Goal: Complete application form: Complete application form

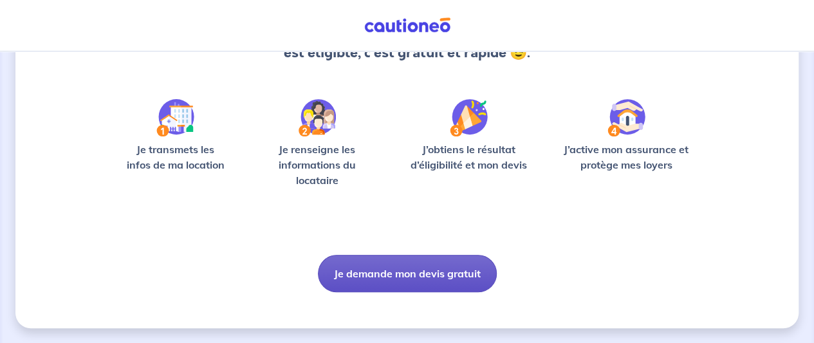
click at [405, 280] on button "Je demande mon devis gratuit" at bounding box center [407, 273] width 179 height 37
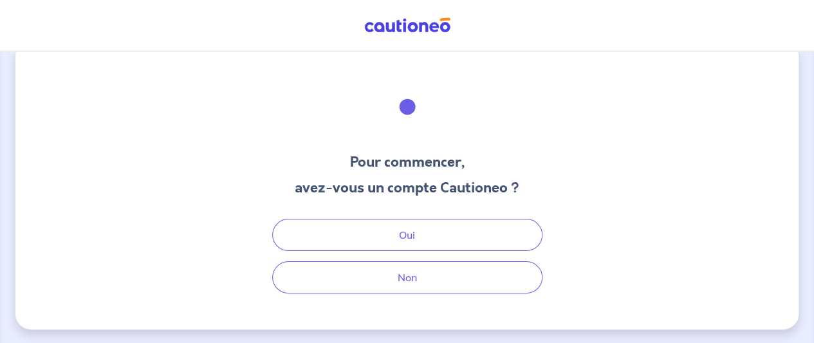
scroll to position [26, 0]
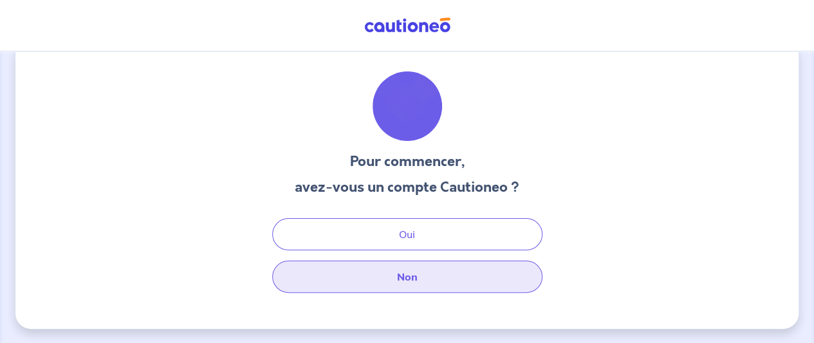
drag, startPoint x: 435, startPoint y: 277, endPoint x: 469, endPoint y: 268, distance: 34.7
click at [436, 277] on button "Non" at bounding box center [407, 277] width 270 height 32
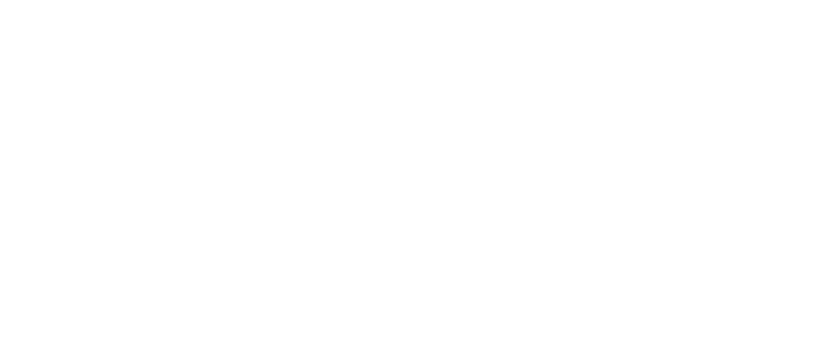
select select "FR"
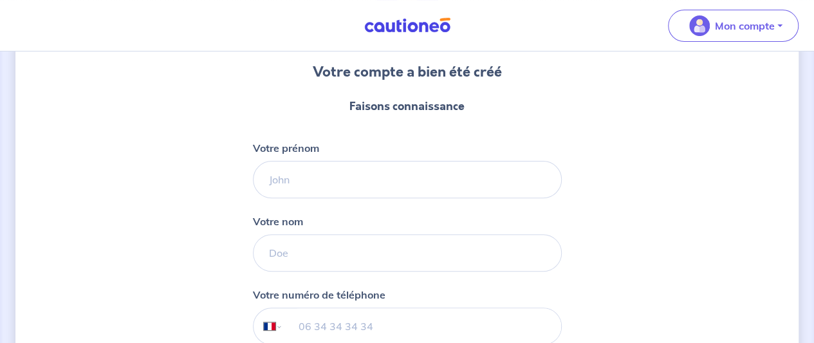
scroll to position [129, 0]
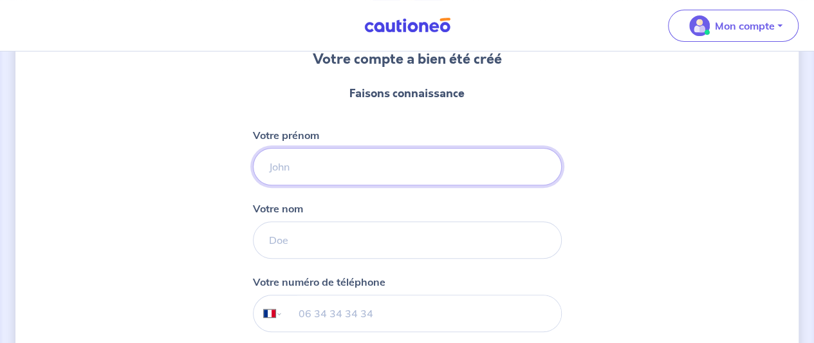
click at [275, 160] on input "Votre prénom" at bounding box center [407, 166] width 309 height 37
type input "A"
type input "[PERSON_NAME]"
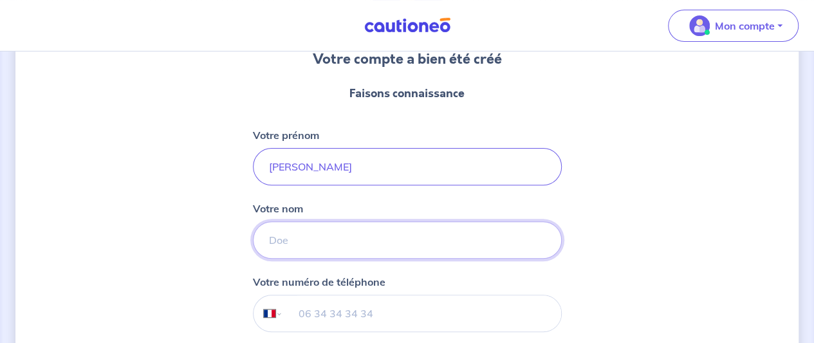
click at [315, 238] on input "Votre nom" at bounding box center [407, 239] width 309 height 37
type input "perna"
click at [327, 313] on input "tel" at bounding box center [422, 313] width 278 height 36
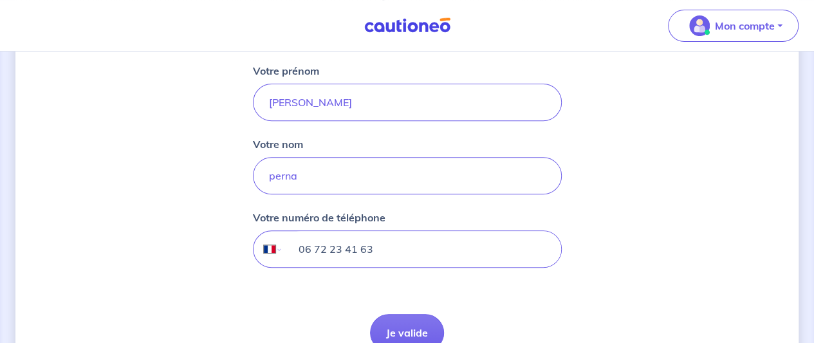
scroll to position [257, 0]
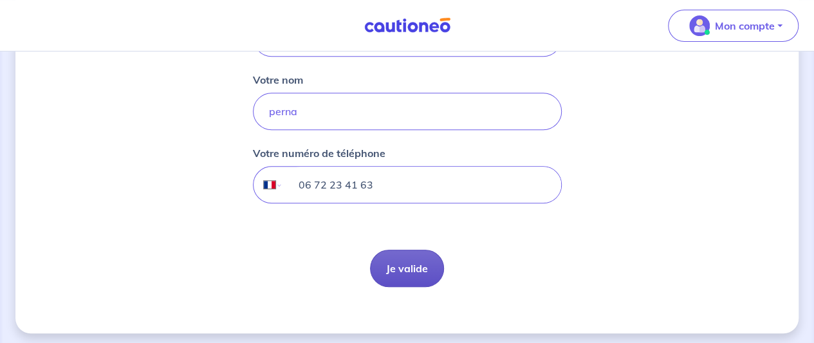
type input "06 72 23 41 63"
click at [405, 263] on button "Je valide" at bounding box center [407, 268] width 74 height 37
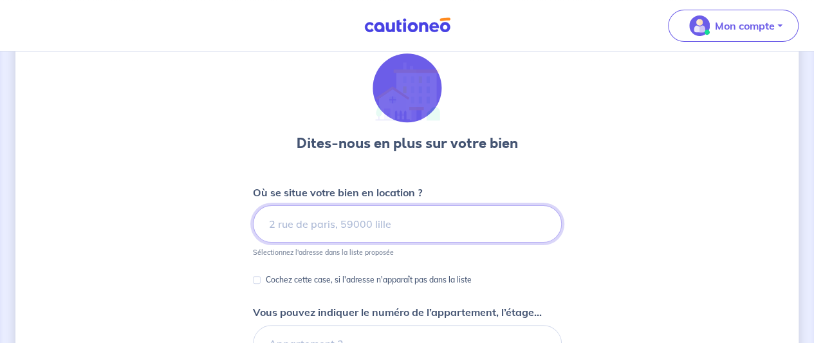
scroll to position [64, 0]
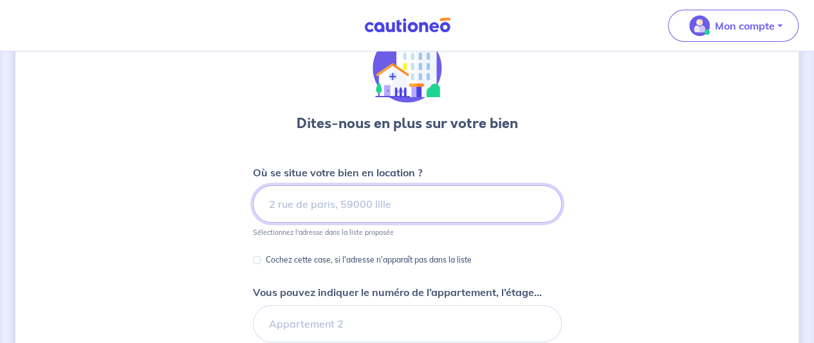
click at [372, 198] on input at bounding box center [407, 203] width 309 height 37
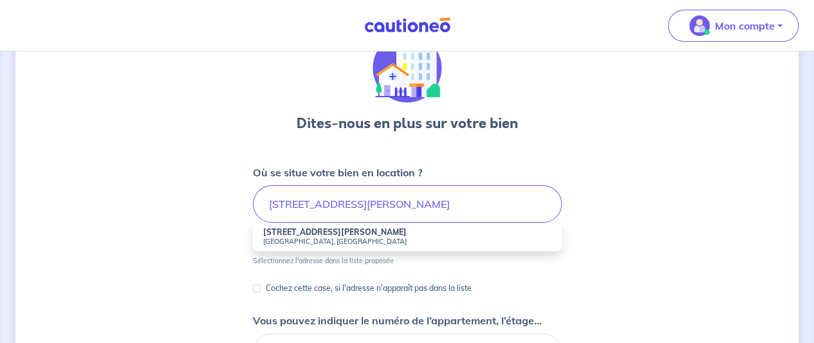
click at [344, 234] on li "[STREET_ADDRESS][PERSON_NAME]" at bounding box center [407, 237] width 309 height 28
type input "[STREET_ADDRESS][PERSON_NAME]"
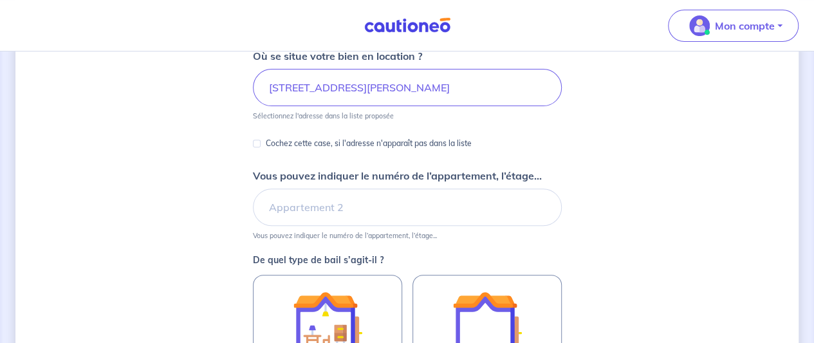
scroll to position [193, 0]
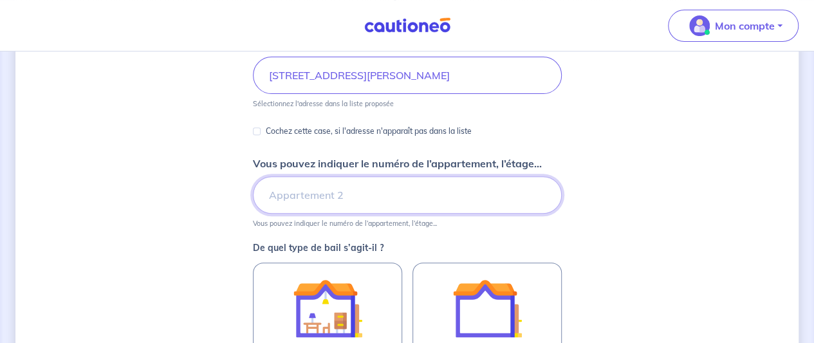
click at [357, 189] on input "Vous pouvez indiquer le numéro de l’appartement, l’étage..." at bounding box center [407, 194] width 309 height 37
type input "e"
type input "bâtiment C2"
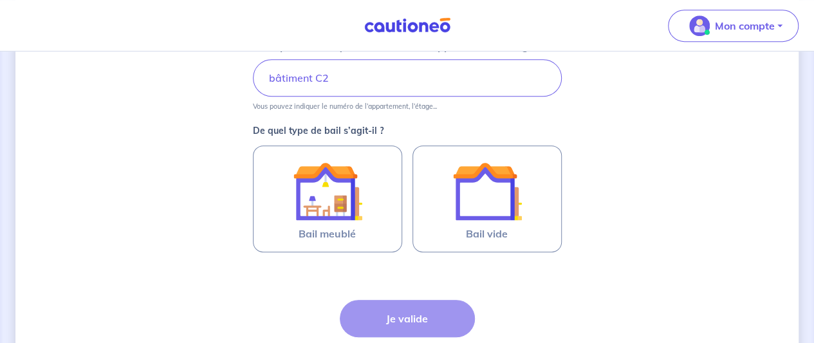
scroll to position [322, 0]
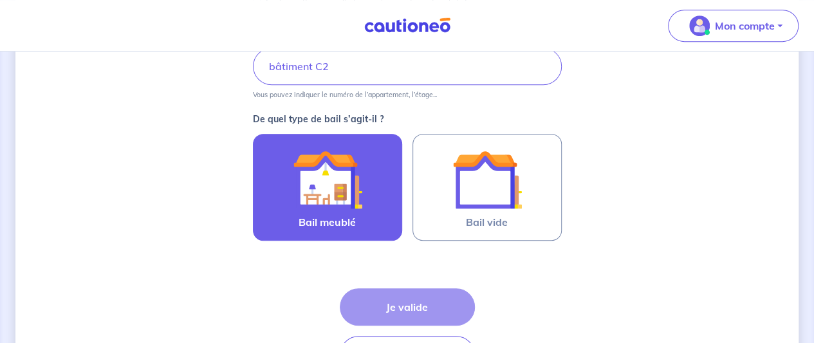
click at [273, 182] on div at bounding box center [327, 180] width 117 height 70
click at [0, 0] on input "Bail meublé" at bounding box center [0, 0] width 0 height 0
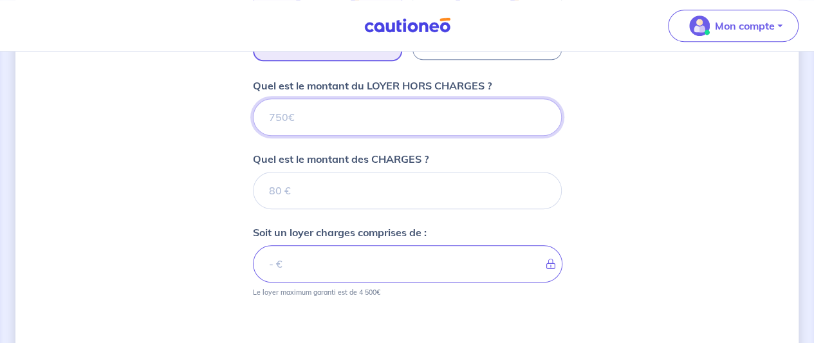
scroll to position [486, 0]
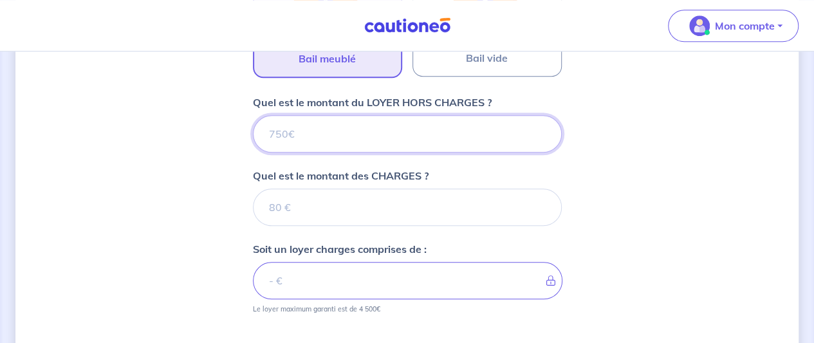
click at [311, 133] on input "Quel est le montant du LOYER HORS CHARGES ?" at bounding box center [407, 133] width 309 height 37
type input "608"
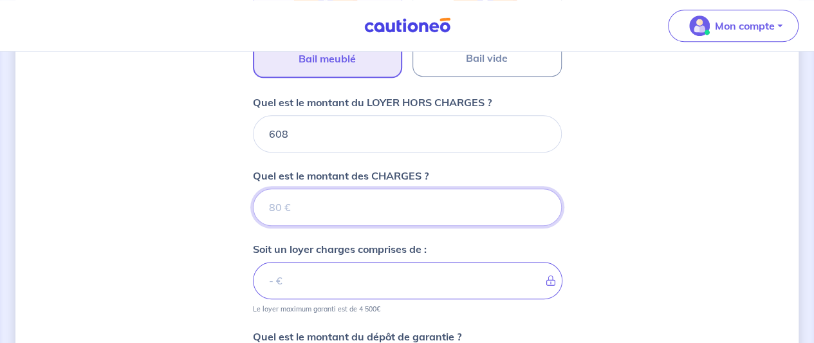
click at [304, 213] on input "Quel est le montant des CHARGES ?" at bounding box center [407, 207] width 309 height 37
type input "1"
type input "609"
type input "182"
type input "790"
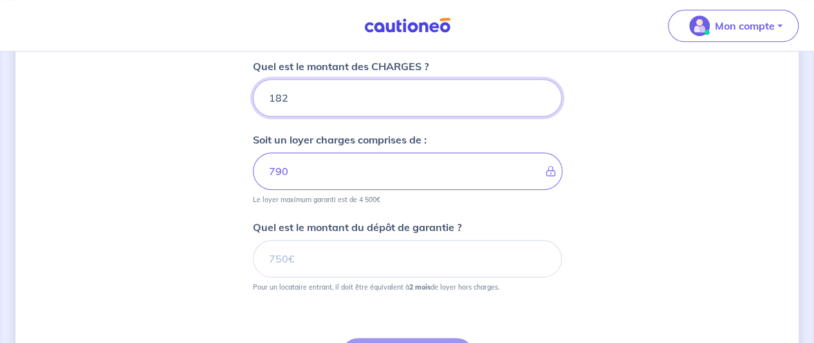
scroll to position [615, 0]
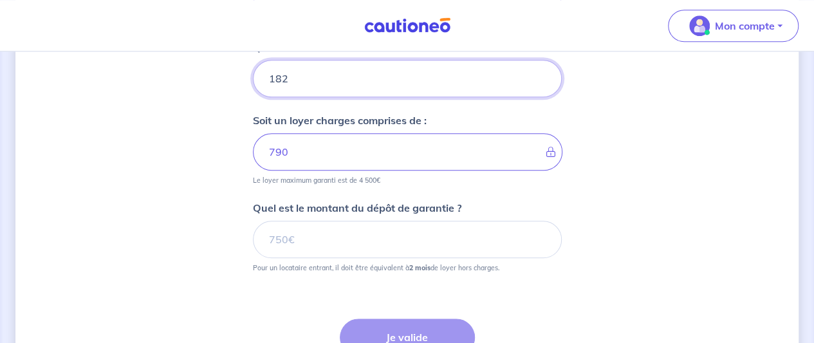
type input "182"
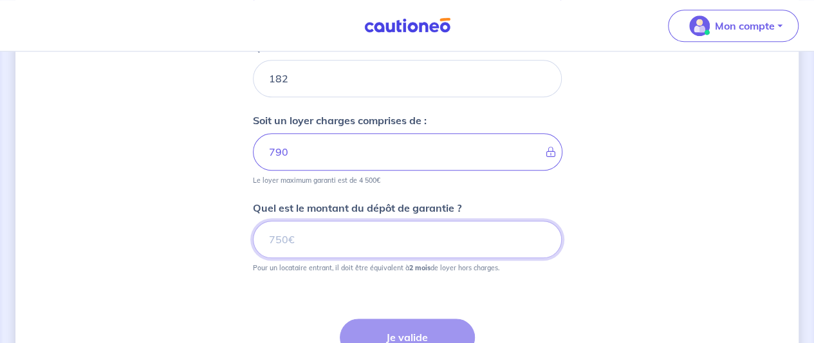
click at [342, 237] on input "Quel est le montant du dépôt de garantie ?" at bounding box center [407, 239] width 309 height 37
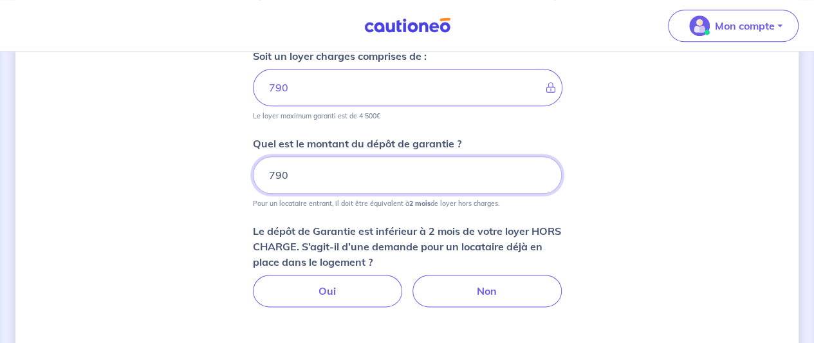
scroll to position [743, 0]
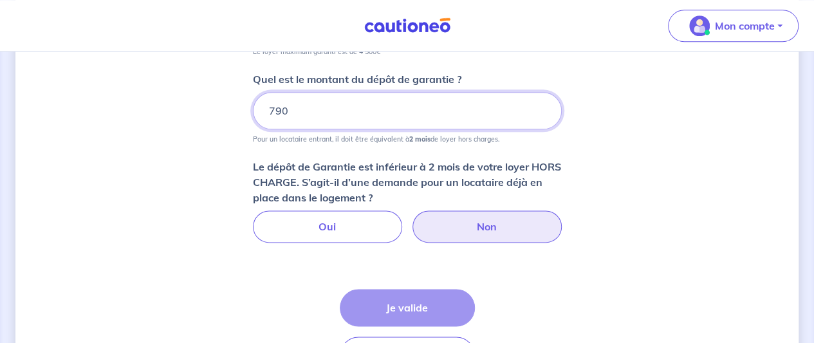
type input "790"
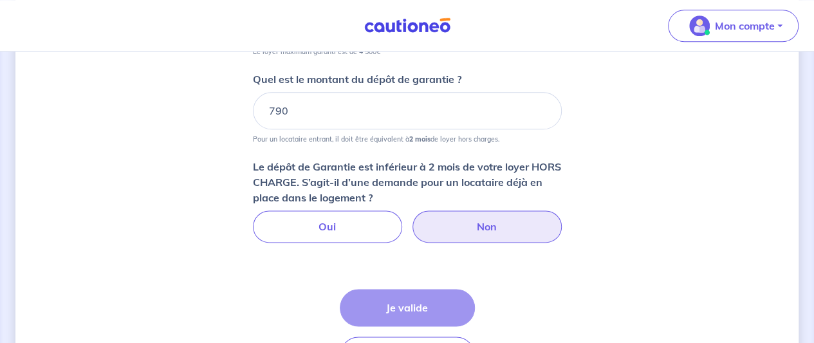
click at [474, 232] on label "Non" at bounding box center [487, 226] width 149 height 32
click at [411, 219] on input "Non" at bounding box center [407, 214] width 8 height 8
radio input "true"
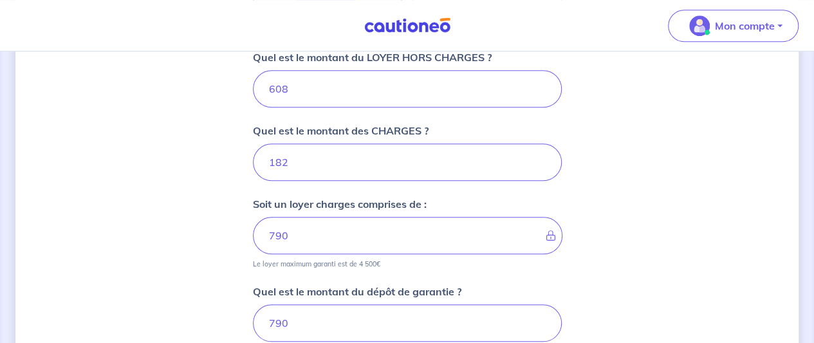
scroll to position [550, 0]
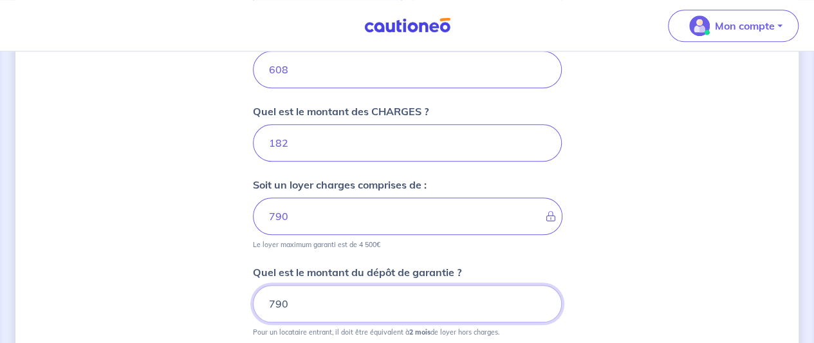
drag, startPoint x: 310, startPoint y: 299, endPoint x: 270, endPoint y: 301, distance: 40.6
click at [270, 301] on input "790" at bounding box center [407, 303] width 309 height 37
type input "1216"
click at [691, 178] on div "Dites-nous en plus sur votre bien Où se situe votre bien en location ? [STREET_…" at bounding box center [406, 16] width 783 height 998
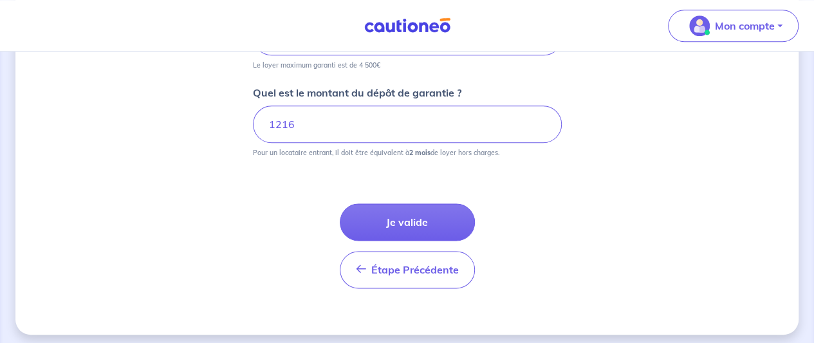
scroll to position [733, 0]
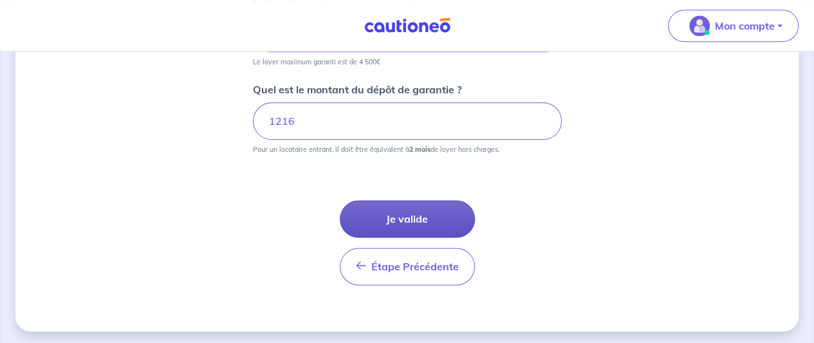
click at [438, 221] on button "Je valide" at bounding box center [407, 218] width 135 height 37
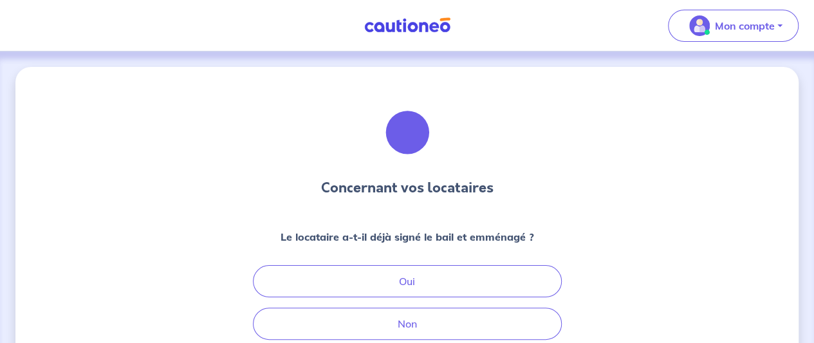
scroll to position [64, 0]
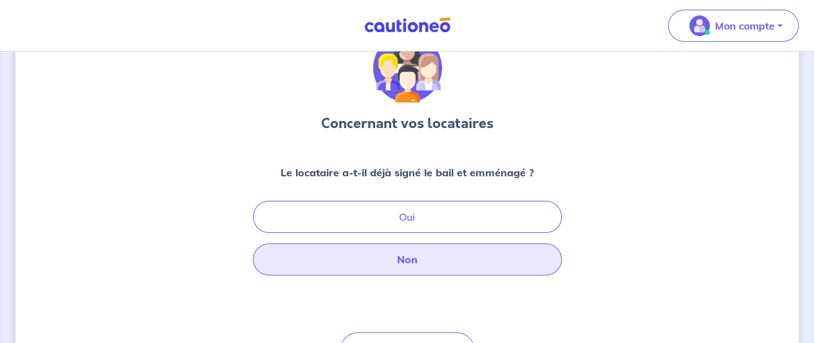
click at [455, 256] on button "Non" at bounding box center [407, 259] width 309 height 32
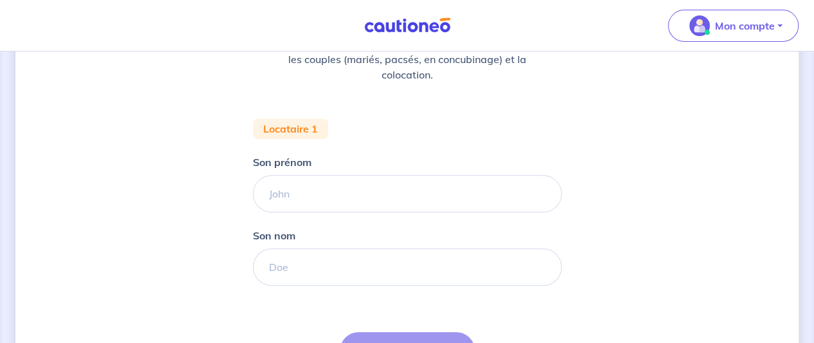
scroll to position [129, 0]
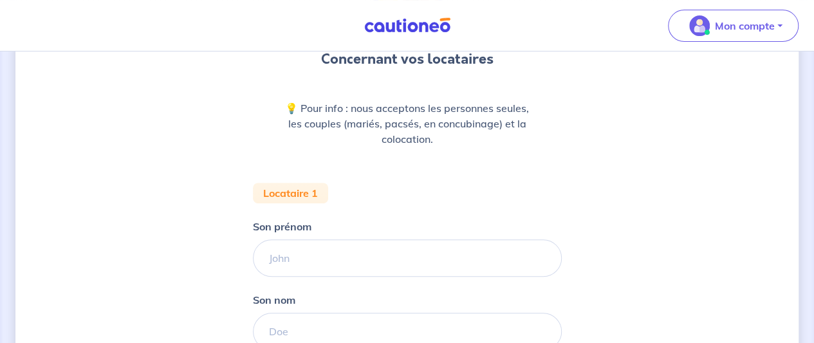
click at [655, 230] on div "Concernant vos locataires 💡 Pour info : nous acceptons les personnes seules, le…" at bounding box center [406, 233] width 783 height 590
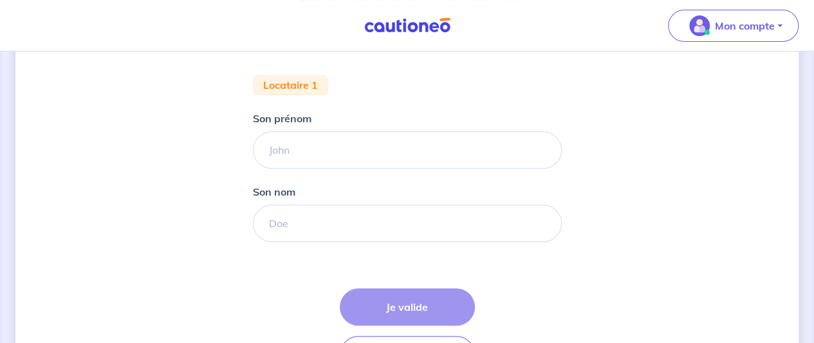
scroll to position [257, 0]
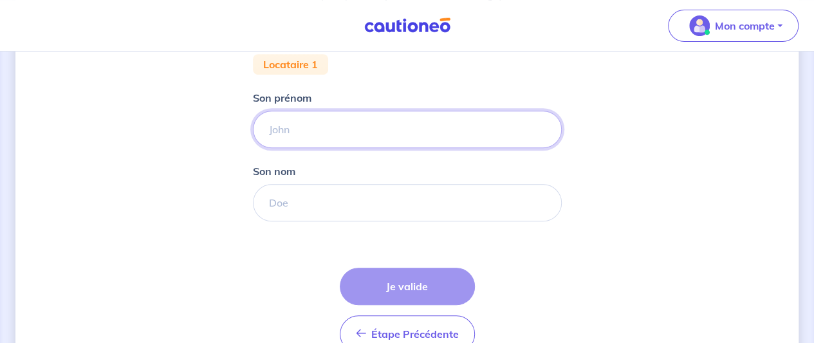
click at [402, 135] on input "Son prénom" at bounding box center [407, 129] width 309 height 37
click at [364, 84] on form "Locataire 1 Son prénom ale Son nom Étape Précédente Précédent Je valide Je vali…" at bounding box center [407, 208] width 309 height 309
click at [351, 141] on input "ale" at bounding box center [407, 129] width 309 height 37
type input "[PERSON_NAME]"
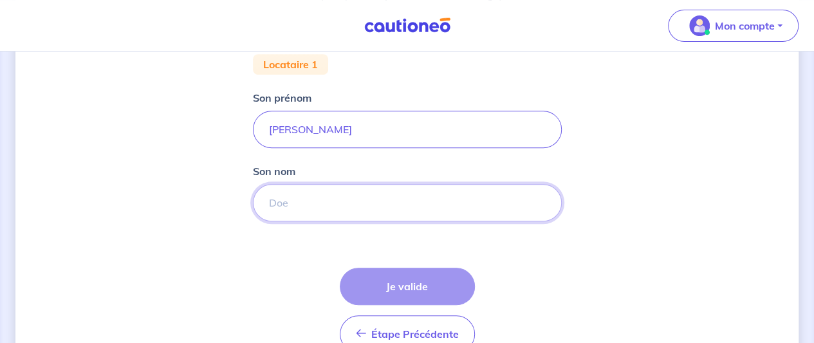
click at [342, 212] on input "Son nom" at bounding box center [407, 202] width 309 height 37
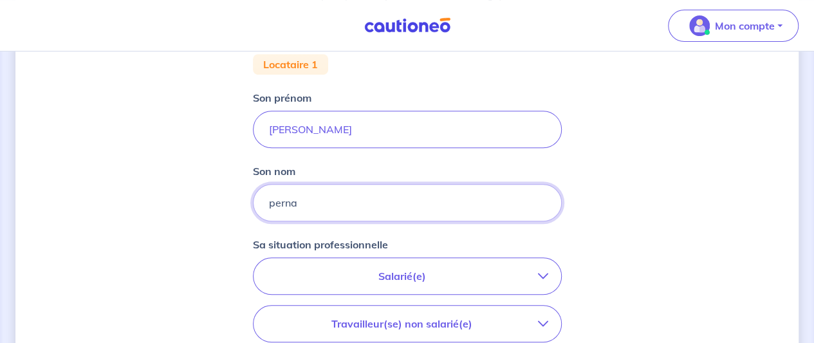
type input "perna"
click at [632, 225] on div "Concernant vos locataires 💡 Pour info : nous acceptons les personnes seules, le…" at bounding box center [406, 216] width 783 height 813
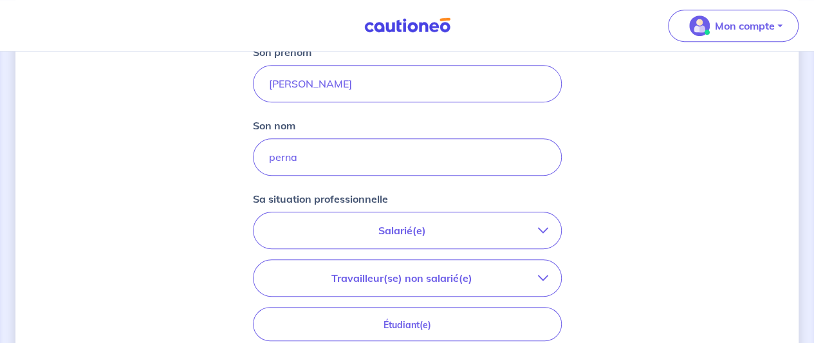
scroll to position [322, 0]
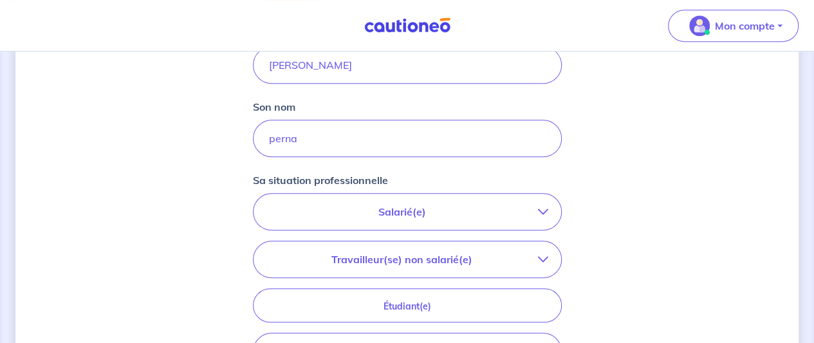
click at [463, 222] on button "Salarié(e)" at bounding box center [408, 212] width 308 height 36
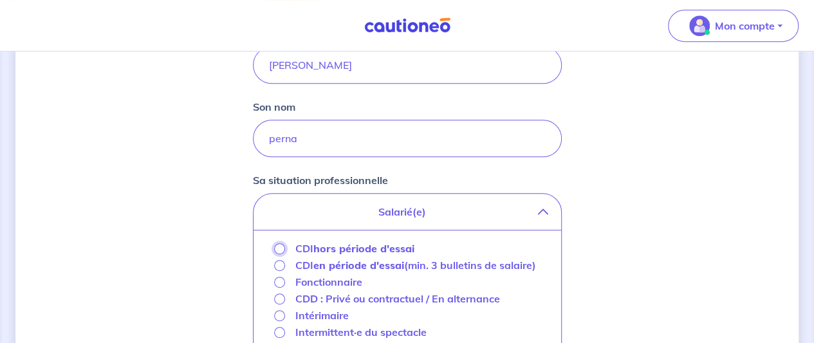
click at [282, 248] on input "CDI hors période d'essai" at bounding box center [279, 248] width 11 height 11
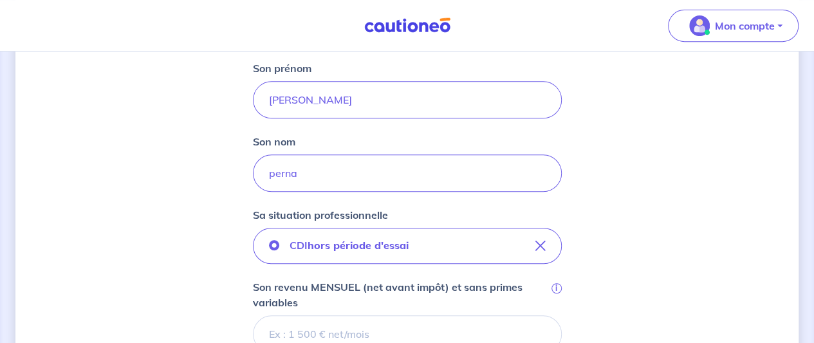
scroll to position [257, 0]
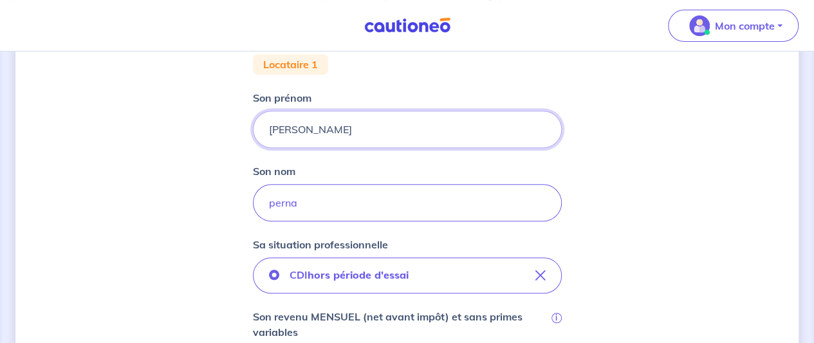
drag, startPoint x: 348, startPoint y: 129, endPoint x: 252, endPoint y: 131, distance: 95.3
click at [253, 131] on div "[PERSON_NAME]" at bounding box center [407, 129] width 309 height 37
type input "[PERSON_NAME]"
drag, startPoint x: 326, startPoint y: 210, endPoint x: 234, endPoint y: 198, distance: 92.2
click at [234, 198] on div "Concernant vos locataires 💡 Pour info : nous acceptons les personnes seules, le…" at bounding box center [406, 264] width 783 height 909
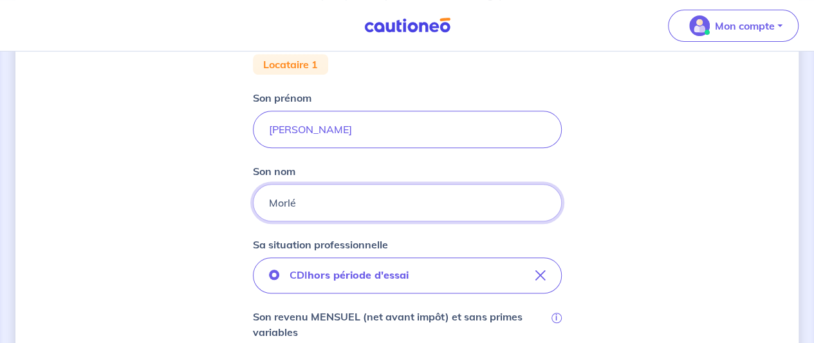
type input "Morlé"
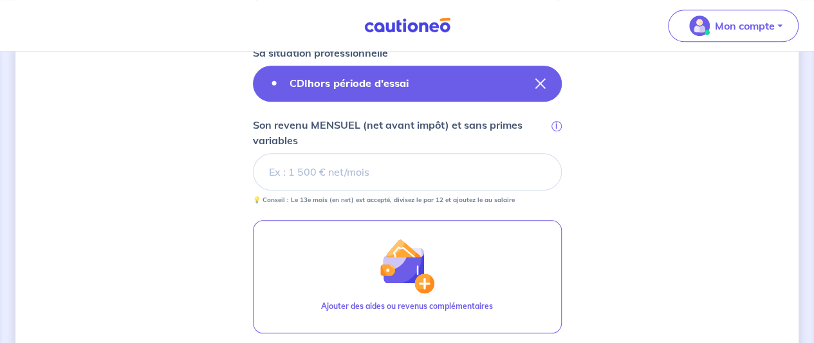
scroll to position [450, 0]
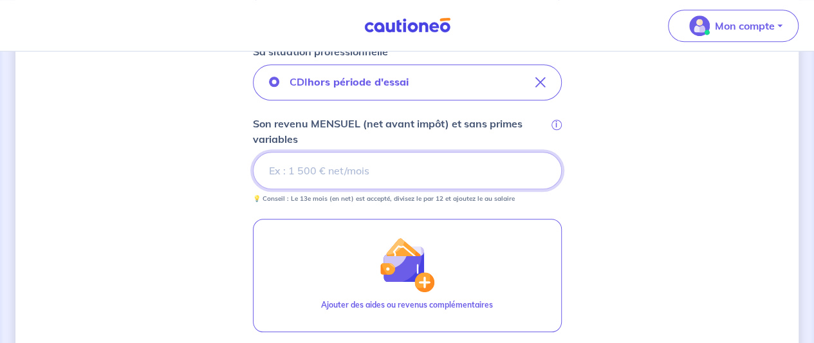
click at [305, 173] on input "Son revenu MENSUEL (net avant impôt) et sans primes variables i" at bounding box center [407, 170] width 309 height 37
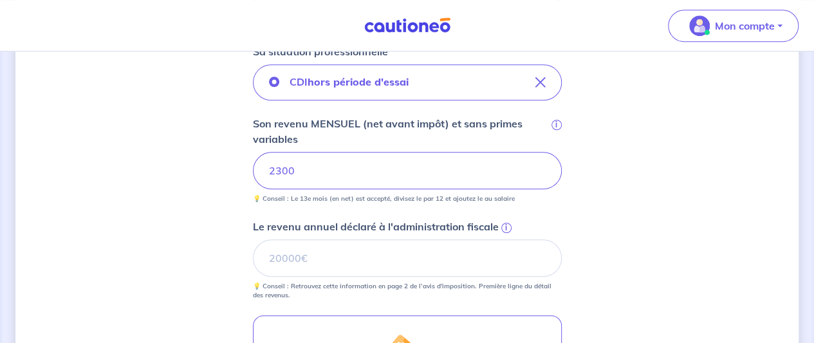
click at [705, 286] on div "Concernant vos locataires 💡 Pour info : nous acceptons les personnes seules, le…" at bounding box center [406, 118] width 783 height 1005
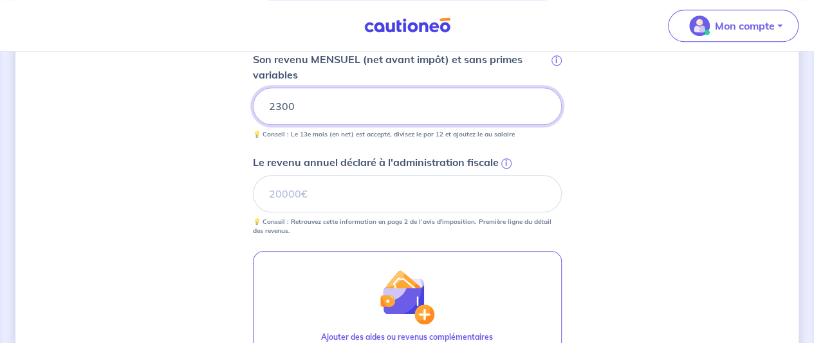
click at [278, 107] on input "2300" at bounding box center [407, 106] width 309 height 37
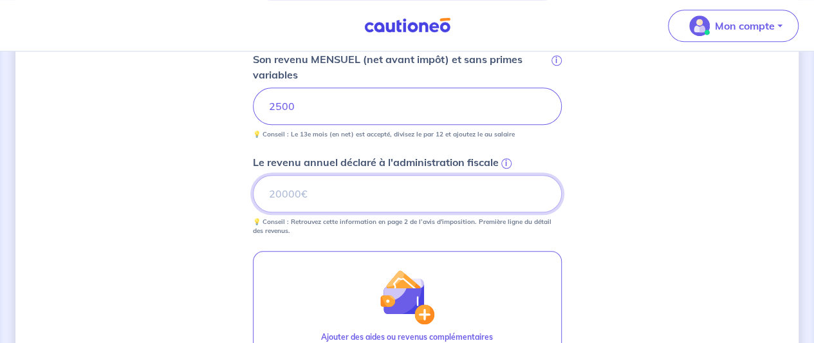
click at [320, 196] on input "Le revenu annuel déclaré à l'administration fiscale i" at bounding box center [407, 193] width 309 height 37
type input "32000"
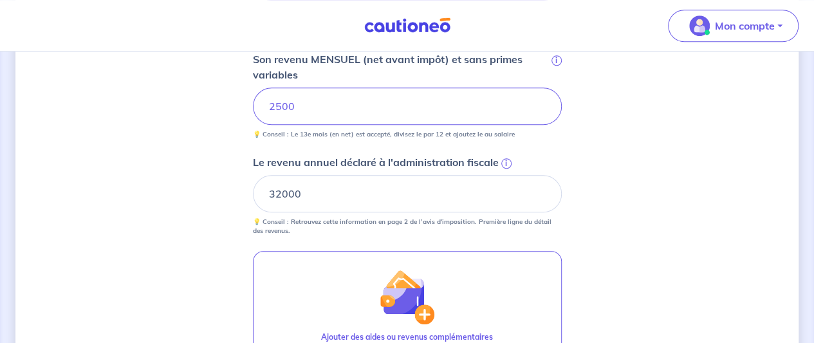
click at [712, 146] on div "Concernant vos locataires 💡 Pour info : nous acceptons les personnes seules, le…" at bounding box center [406, 54] width 783 height 1005
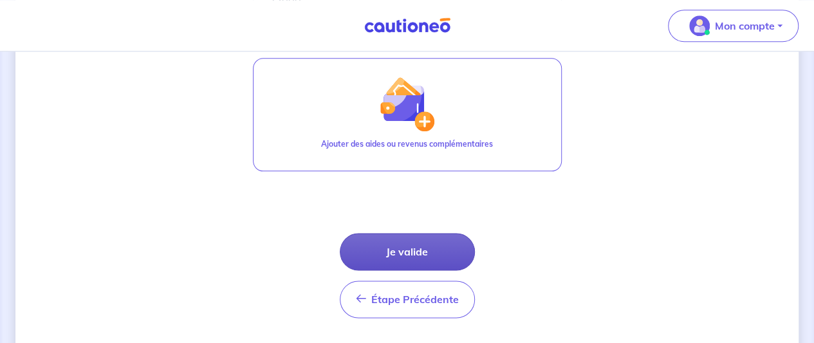
click at [432, 246] on button "Je valide" at bounding box center [407, 251] width 135 height 37
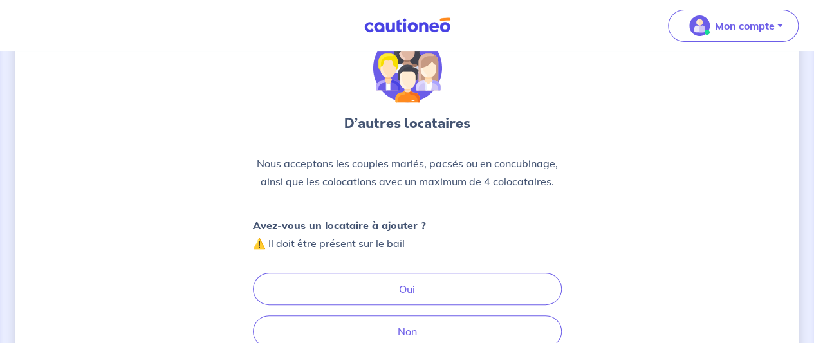
scroll to position [129, 0]
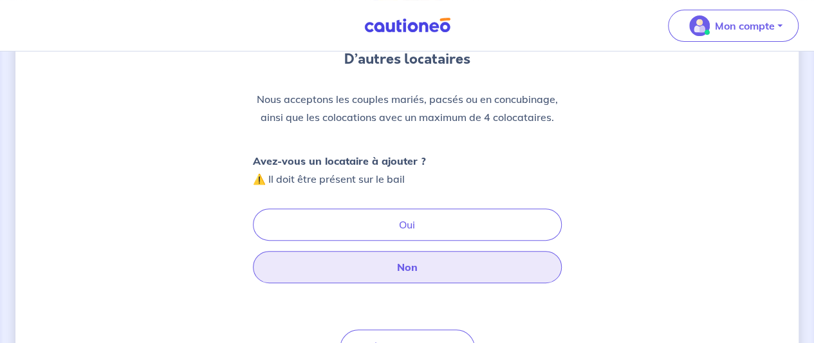
click at [481, 266] on button "Non" at bounding box center [407, 267] width 309 height 32
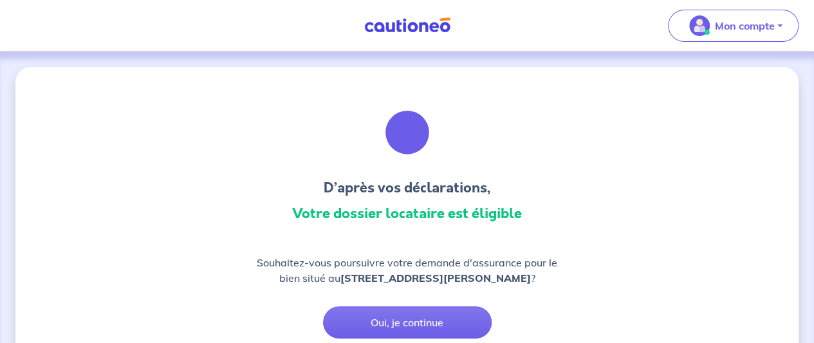
scroll to position [64, 0]
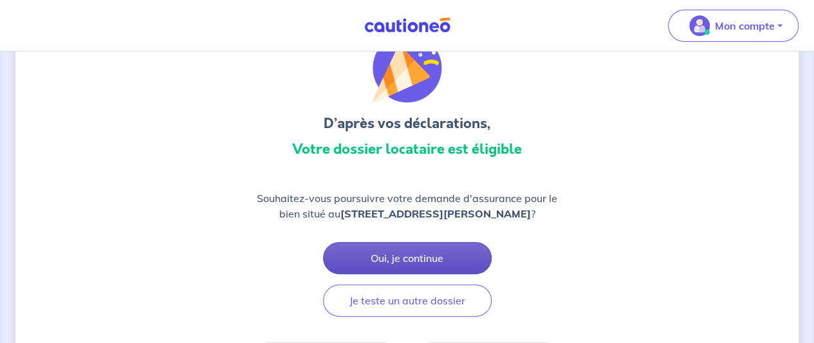
click at [391, 267] on button "Oui, je continue" at bounding box center [407, 258] width 169 height 32
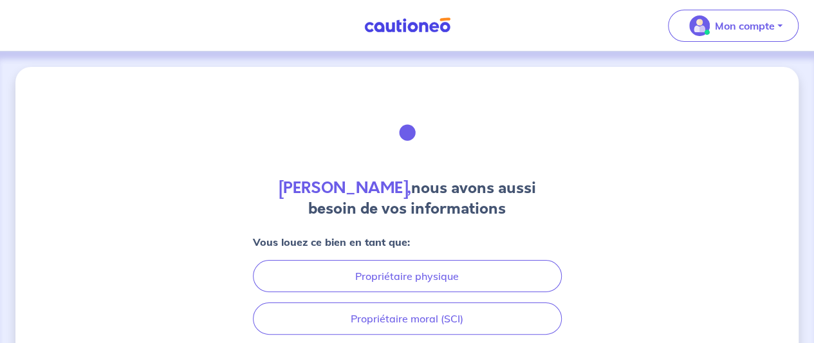
scroll to position [64, 0]
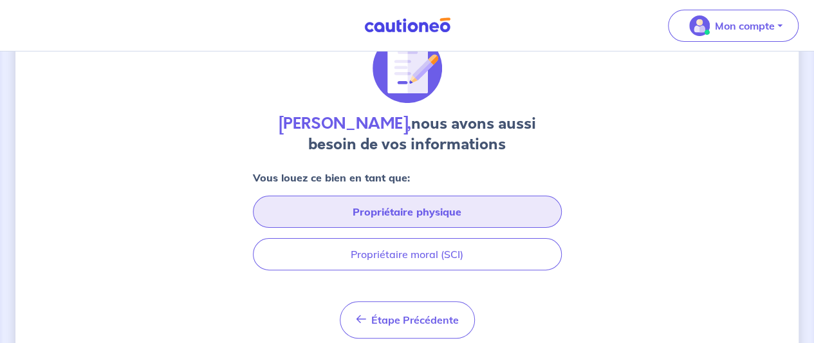
click at [402, 223] on button "Propriétaire physique" at bounding box center [407, 212] width 309 height 32
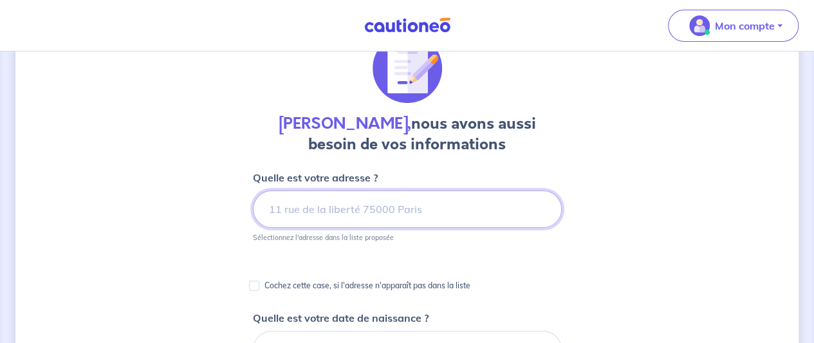
click at [396, 217] on input at bounding box center [407, 208] width 309 height 37
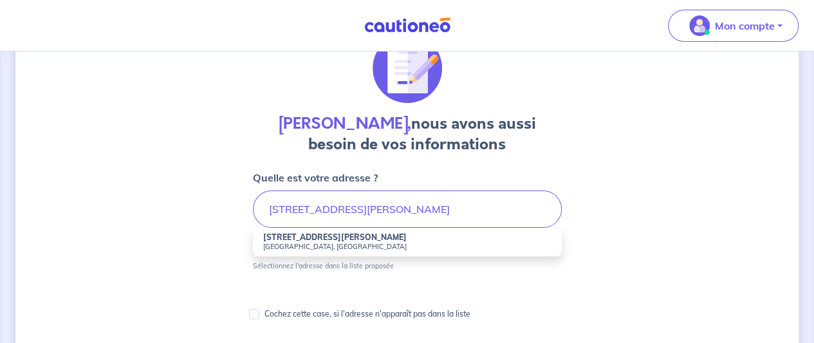
click at [349, 248] on small "[GEOGRAPHIC_DATA], [GEOGRAPHIC_DATA]" at bounding box center [407, 246] width 288 height 9
type input "[STREET_ADDRESS][PERSON_NAME]"
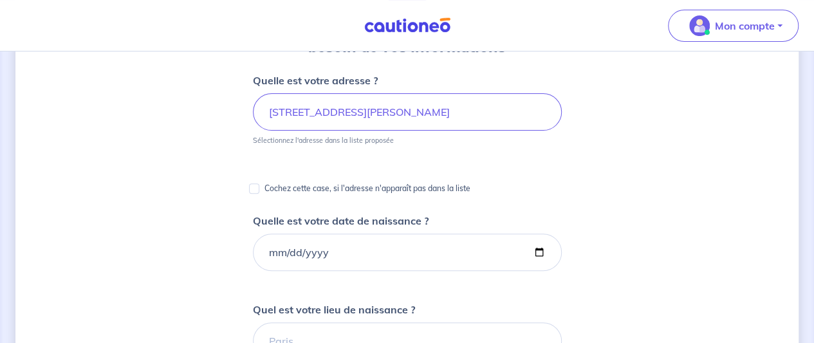
scroll to position [193, 0]
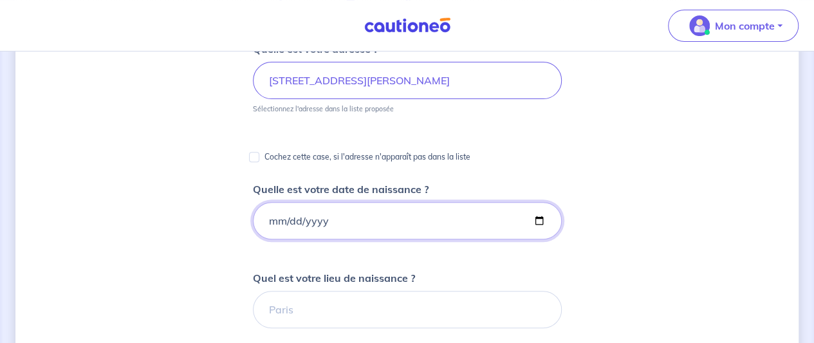
click at [352, 217] on input "Quelle est votre date de naissance ?" at bounding box center [407, 220] width 309 height 37
type input "[DATE]"
click at [677, 147] on div "[PERSON_NAME], nous avons aussi besoin de vos informations Quelle est votre adr…" at bounding box center [406, 290] width 783 height 833
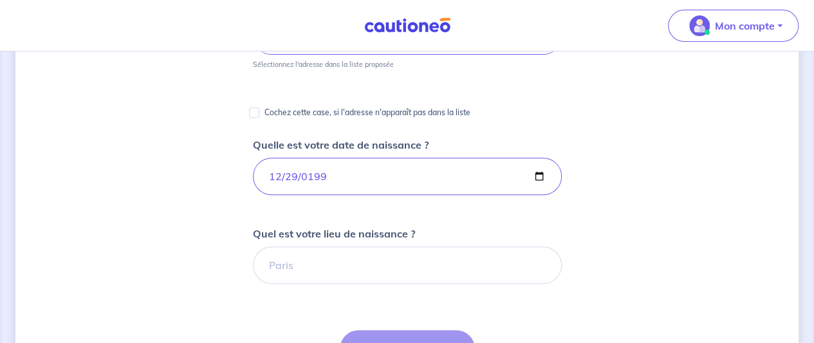
scroll to position [257, 0]
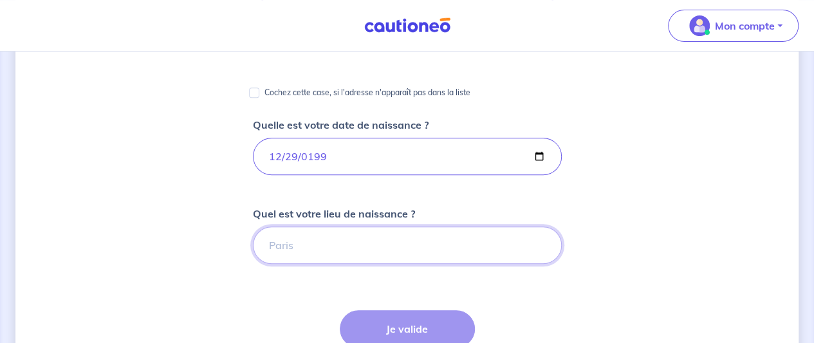
click at [346, 244] on input "Quel est votre lieu de naissance ?" at bounding box center [407, 245] width 309 height 37
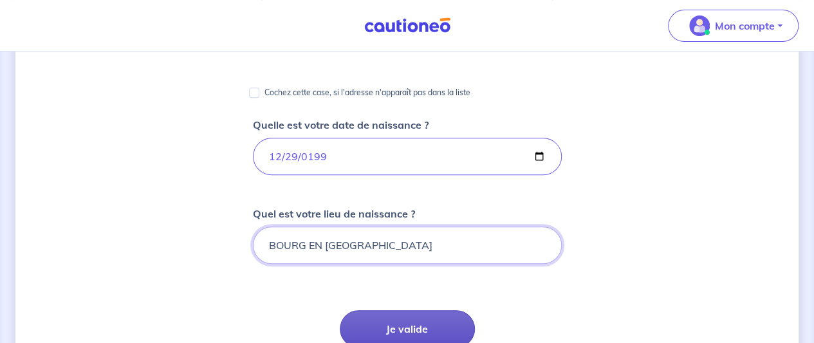
type input "BOURG EN [GEOGRAPHIC_DATA]"
click at [409, 325] on button "Je valide" at bounding box center [407, 328] width 135 height 37
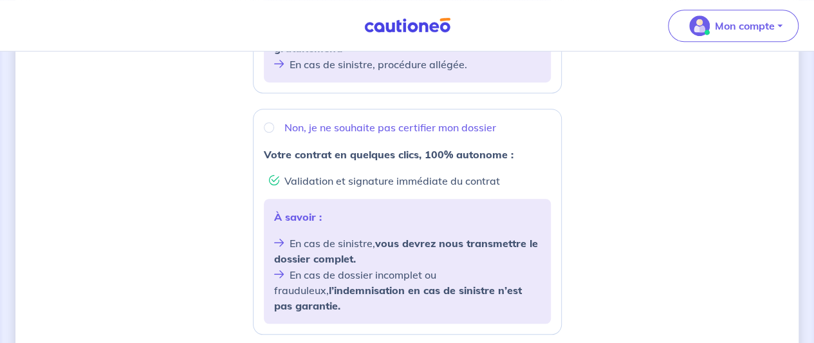
scroll to position [515, 0]
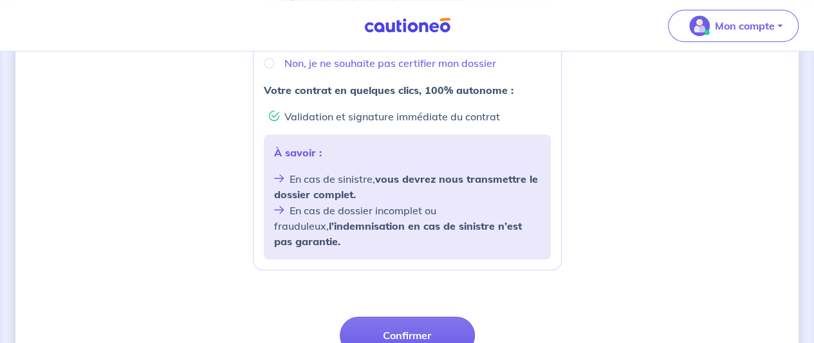
click at [463, 91] on strong "Votre contrat en quelques clics, 100% autonome :" at bounding box center [389, 90] width 250 height 13
radio input "true"
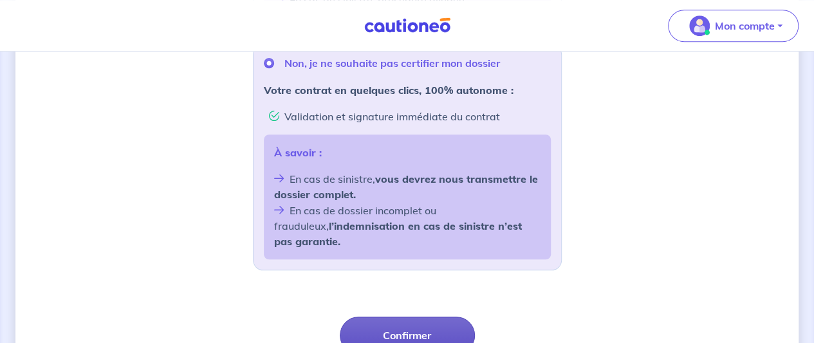
click at [434, 317] on button "Confirmer" at bounding box center [407, 335] width 135 height 37
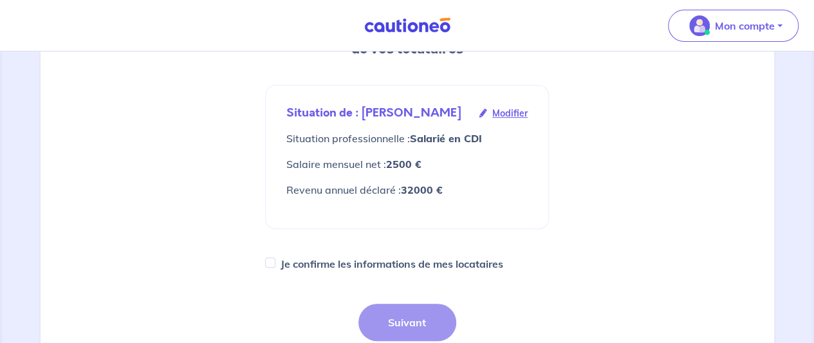
scroll to position [257, 0]
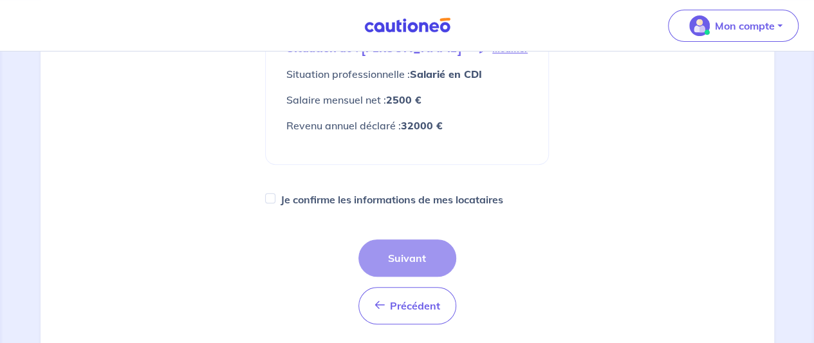
click at [398, 254] on div "Précédent Précédent Suivant" at bounding box center [407, 281] width 98 height 85
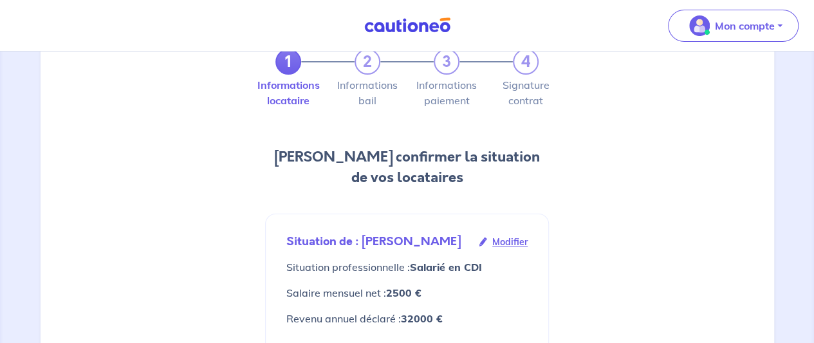
scroll to position [322, 0]
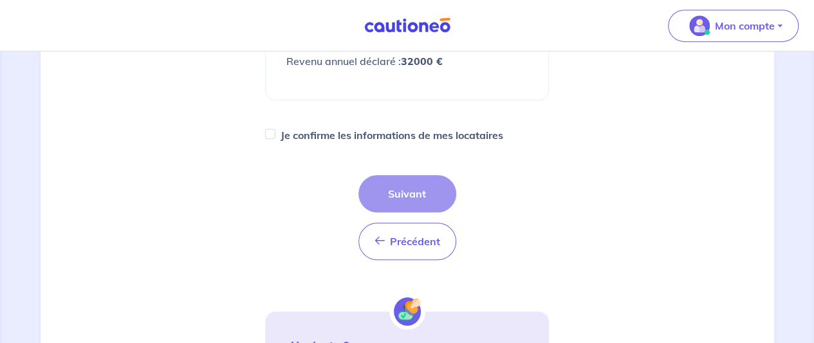
click at [399, 195] on div "Précédent Précédent Suivant" at bounding box center [407, 217] width 98 height 85
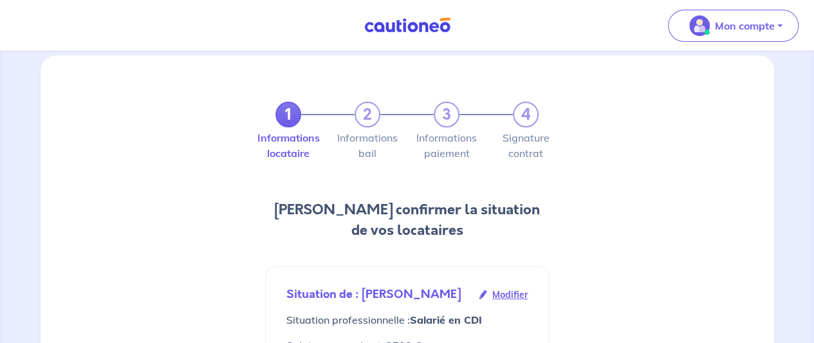
scroll to position [0, 0]
